Goal: Contribute content

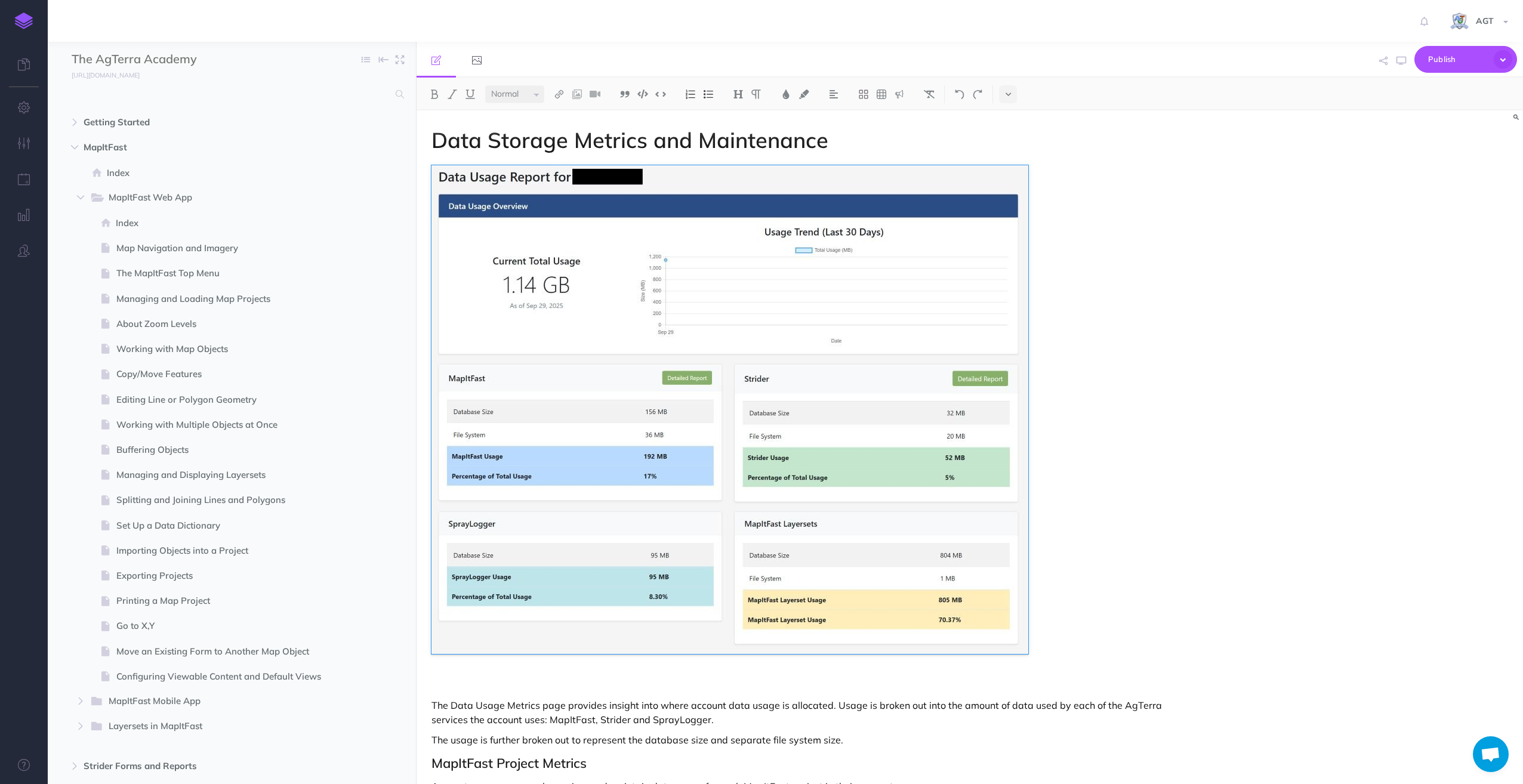
select select "null"
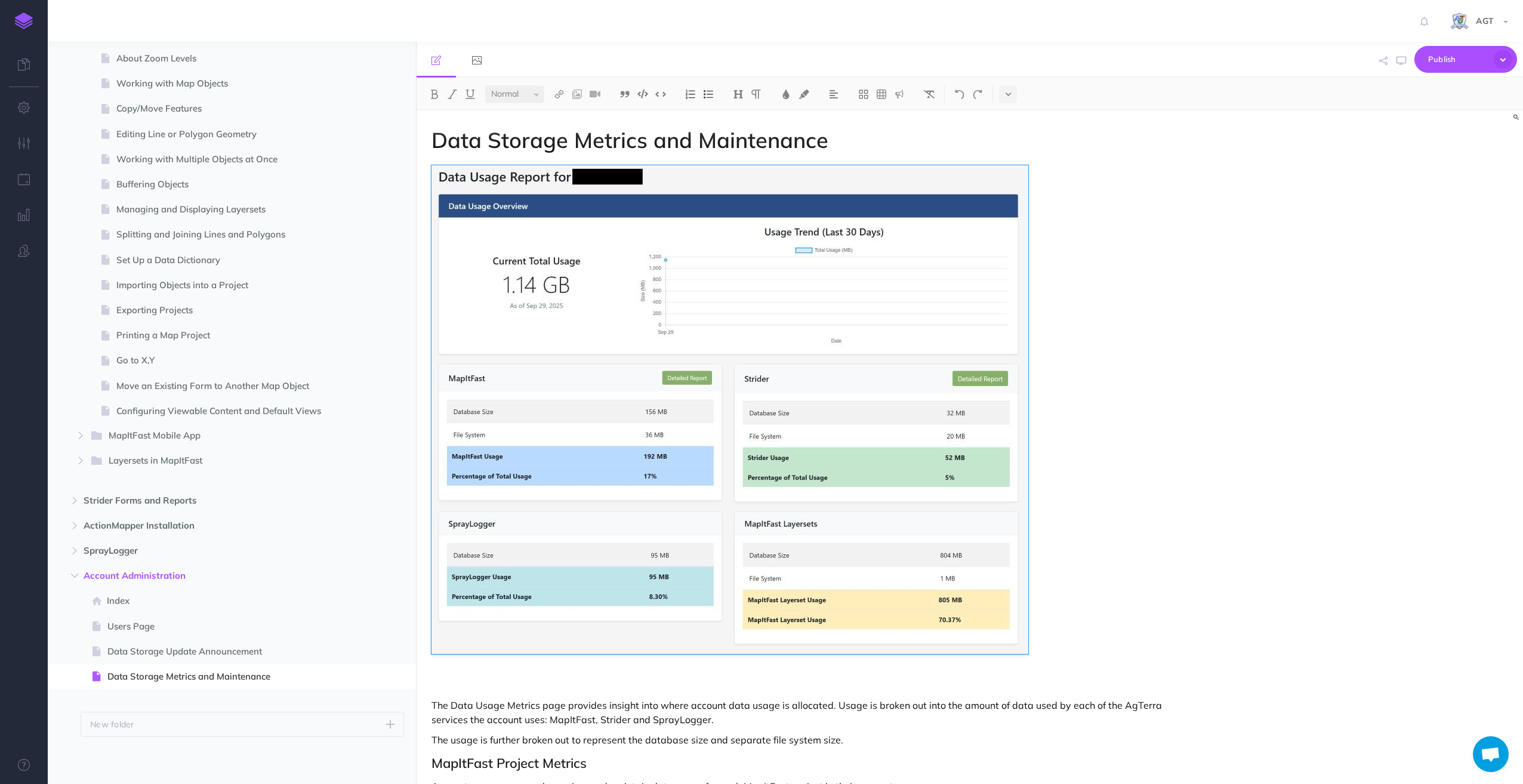
click at [1129, 253] on figure at bounding box center [804, 409] width 745 height 488
click at [841, 265] on img at bounding box center [730, 409] width 597 height 488
click at [853, 143] on h1 "Data Storage Metrics and Maintenance" at bounding box center [804, 140] width 745 height 24
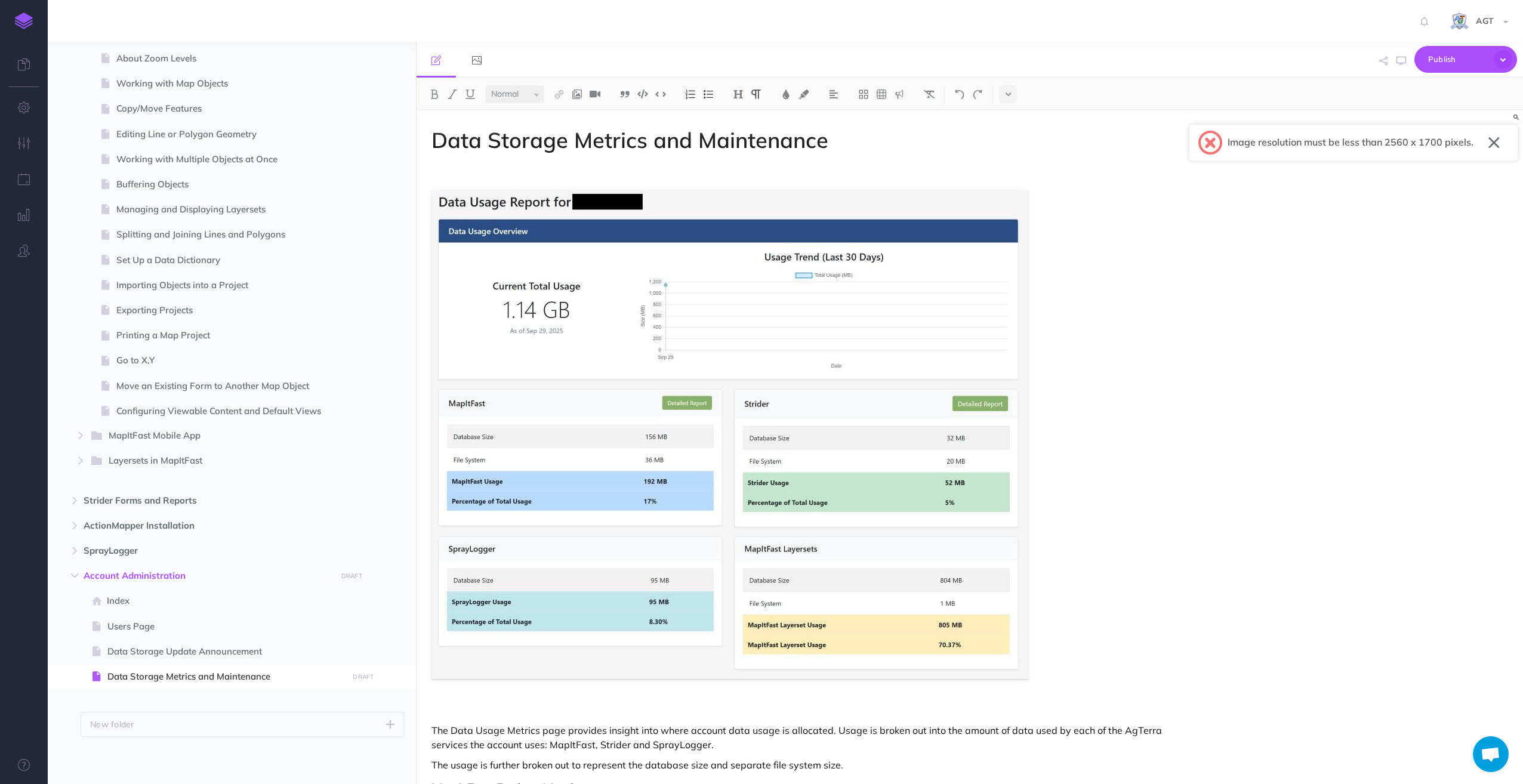
click at [1495, 140] on button "button" at bounding box center [1493, 143] width 11 height 19
click at [456, 172] on p at bounding box center [804, 172] width 745 height 14
click at [575, 92] on img at bounding box center [577, 94] width 11 height 10
click at [578, 112] on icon at bounding box center [577, 114] width 10 height 8
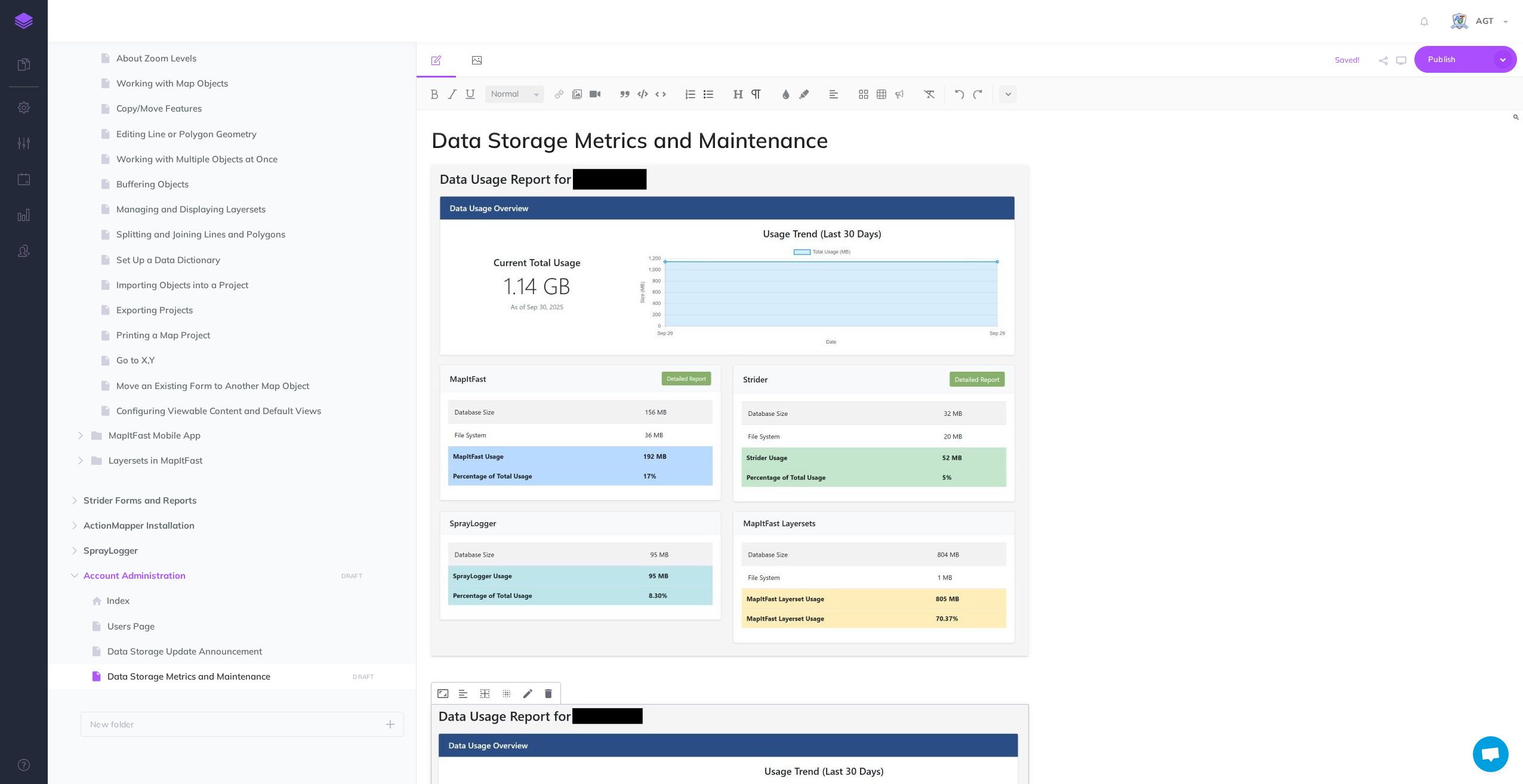
scroll to position [238, 0]
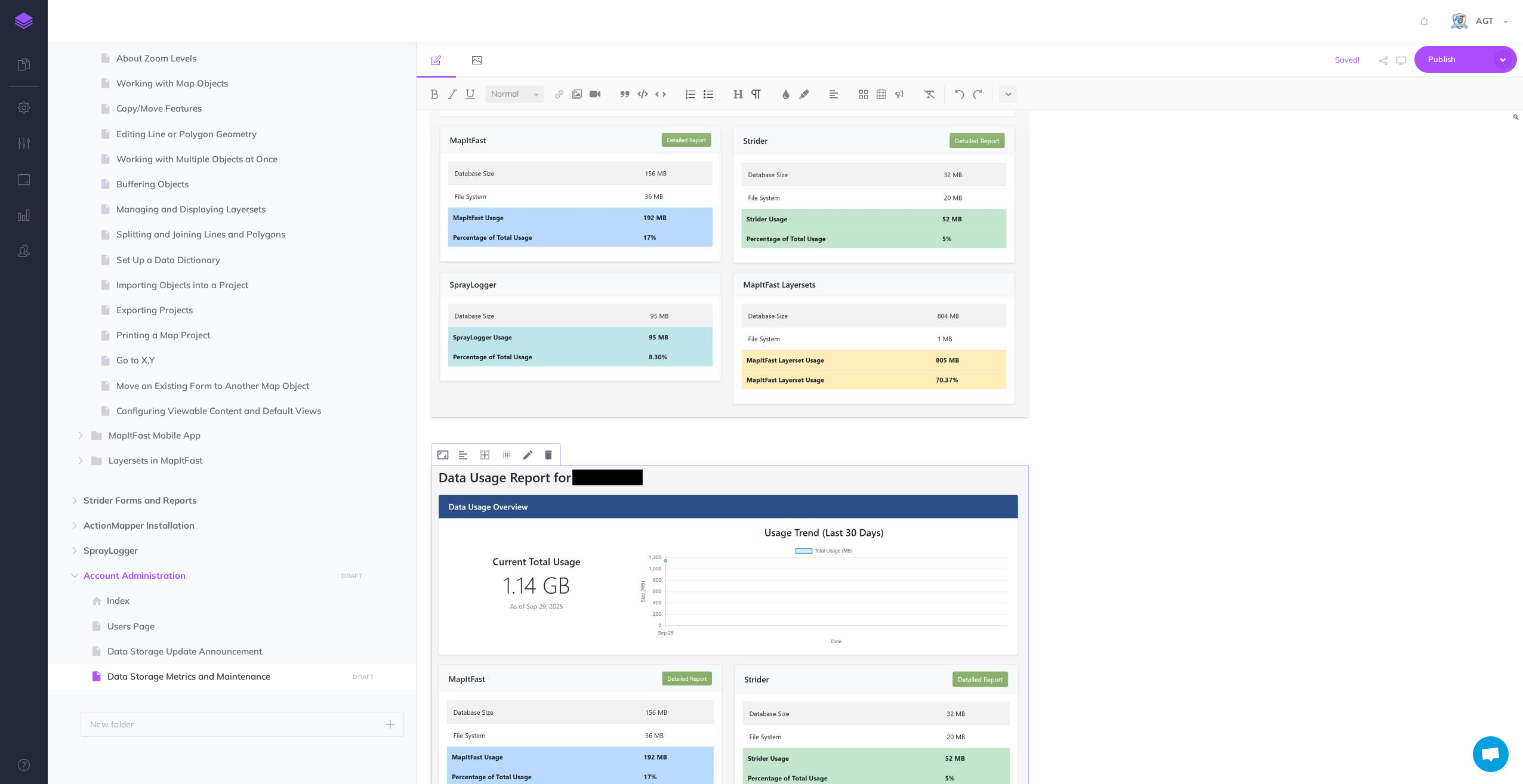
click at [749, 591] on img at bounding box center [730, 709] width 597 height 488
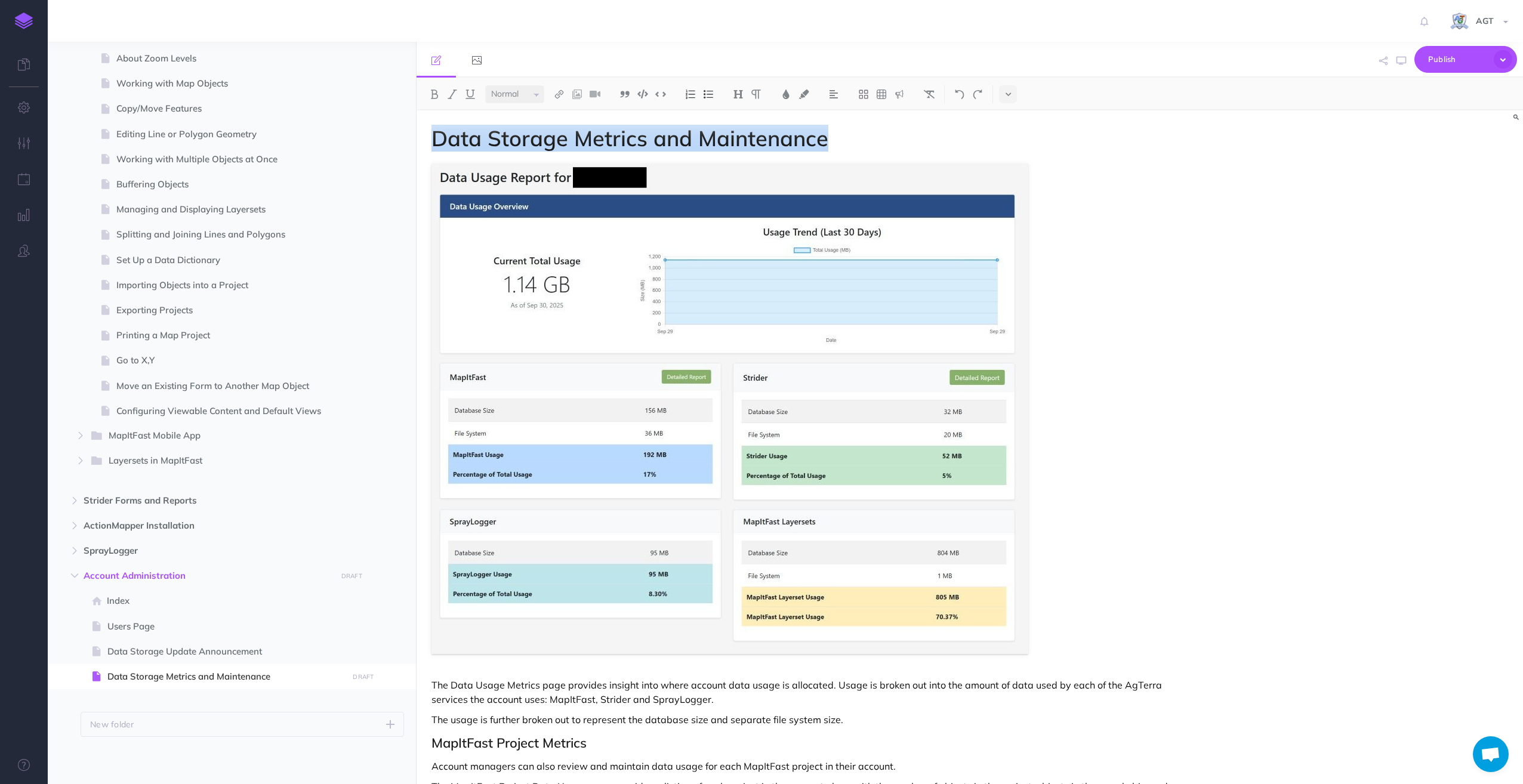
scroll to position [0, 0]
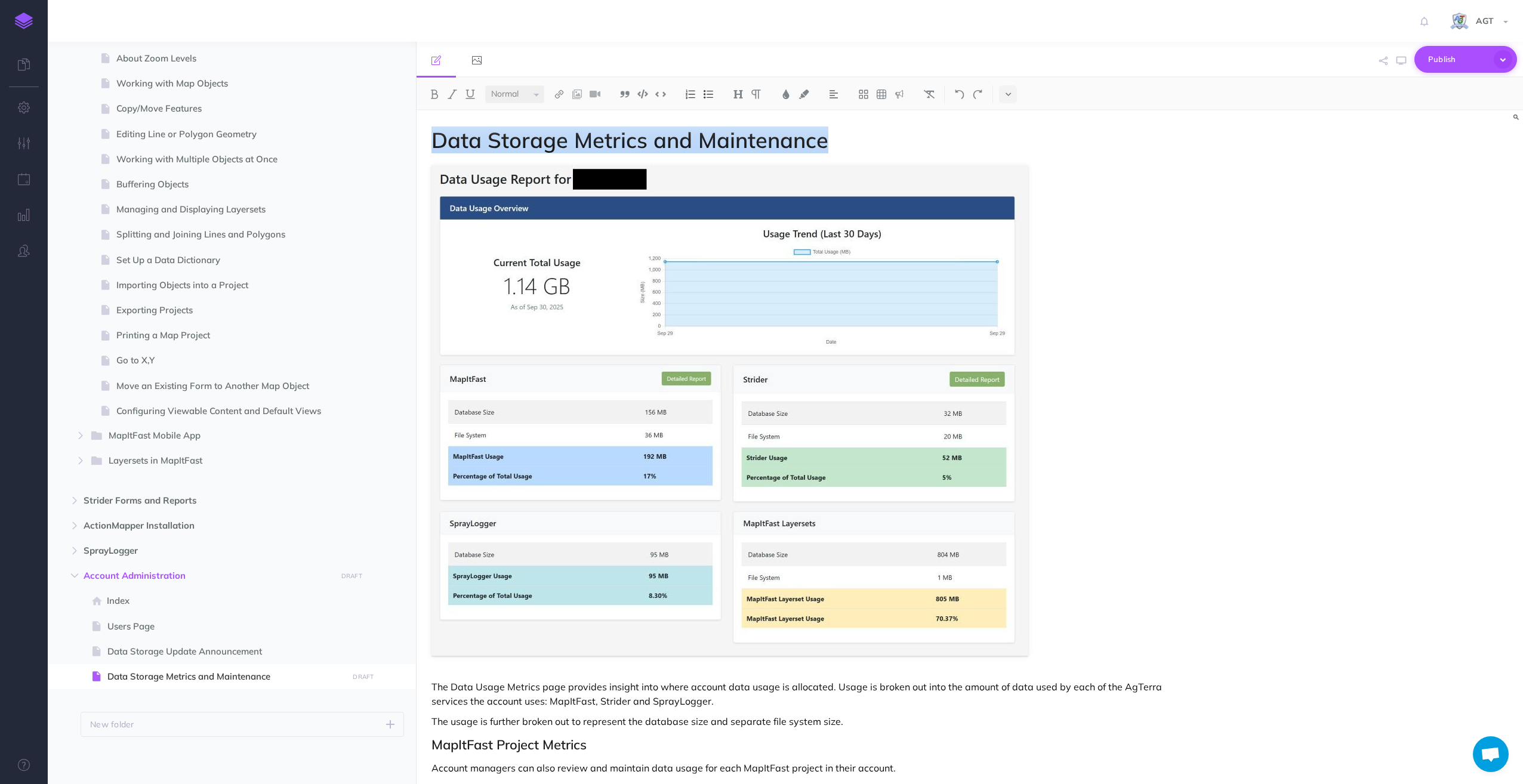
click at [1435, 60] on span "Publish" at bounding box center [1458, 59] width 60 height 18
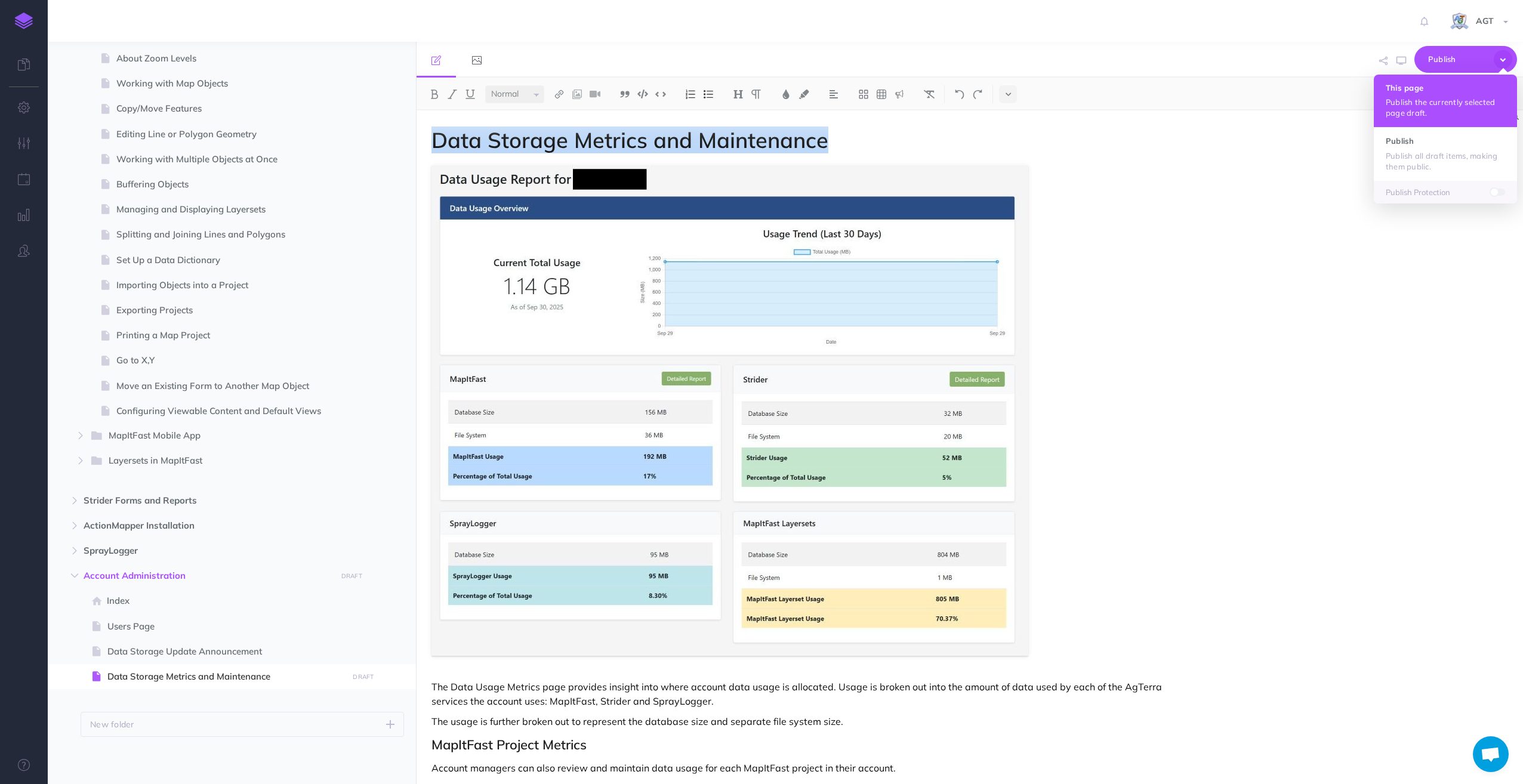
click at [1420, 105] on p "Publish the currently selected page draft." at bounding box center [1446, 107] width 120 height 21
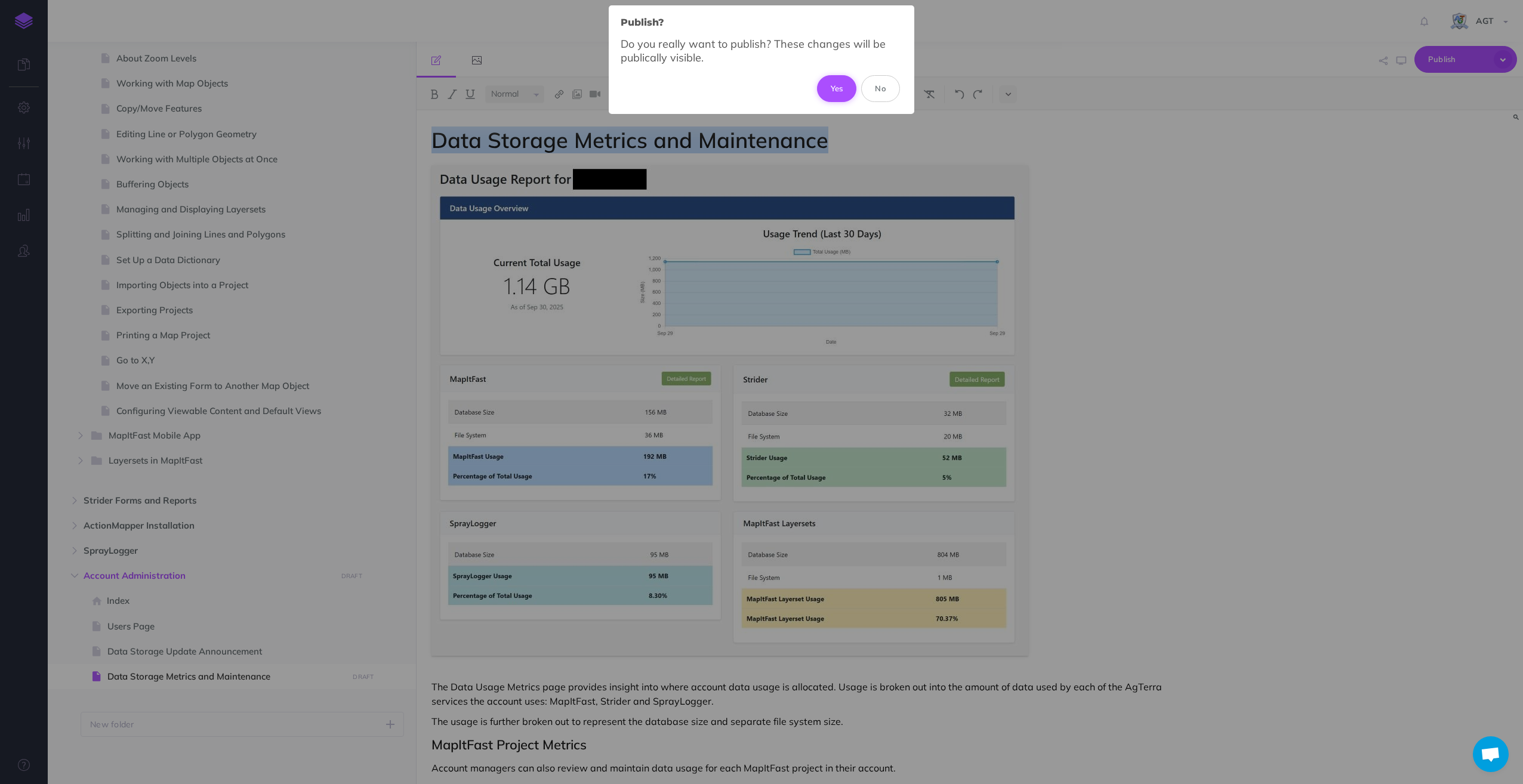
click at [834, 87] on button "Yes" at bounding box center [836, 88] width 40 height 26
